Goal: Task Accomplishment & Management: Complete application form

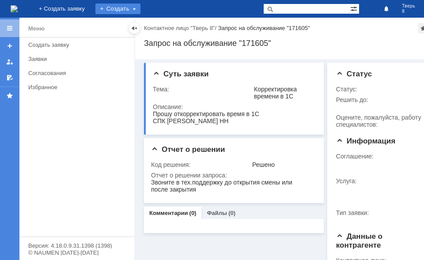
click at [140, 12] on div "Создать" at bounding box center [117, 9] width 45 height 11
click at [164, 23] on link "Заявка" at bounding box center [130, 26] width 67 height 11
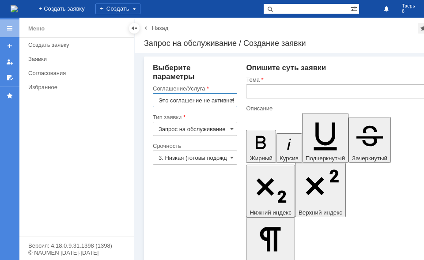
click at [191, 100] on input "Это соглашение не активно!" at bounding box center [195, 100] width 84 height 14
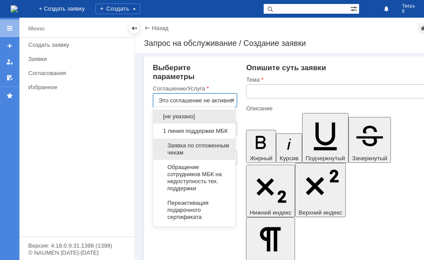
click at [192, 156] on span "Заявка по отложенным чекам" at bounding box center [194, 149] width 71 height 14
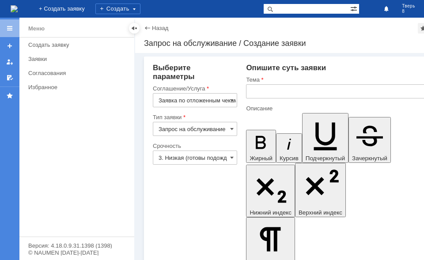
type input "Заявка по отложенным чекам"
click at [266, 93] on input "text" at bounding box center [340, 91] width 189 height 14
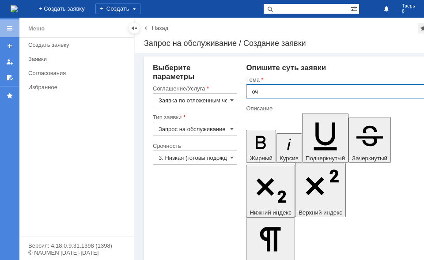
type input "оч"
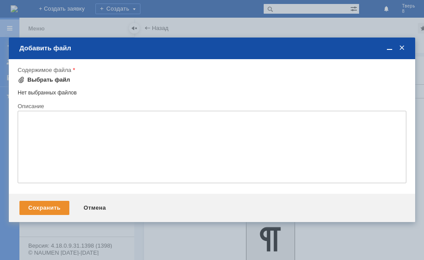
click at [47, 85] on div "Выбрать файл" at bounding box center [44, 80] width 53 height 11
click at [28, 83] on div "Выбрать файл" at bounding box center [48, 79] width 43 height 7
click at [59, 81] on div "Выбрать файл" at bounding box center [48, 79] width 43 height 7
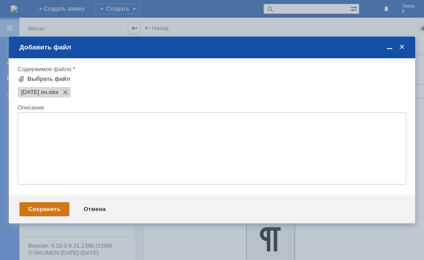
click at [62, 208] on div "Сохранить" at bounding box center [44, 209] width 50 height 14
